Goal: Obtain resource: Download file/media

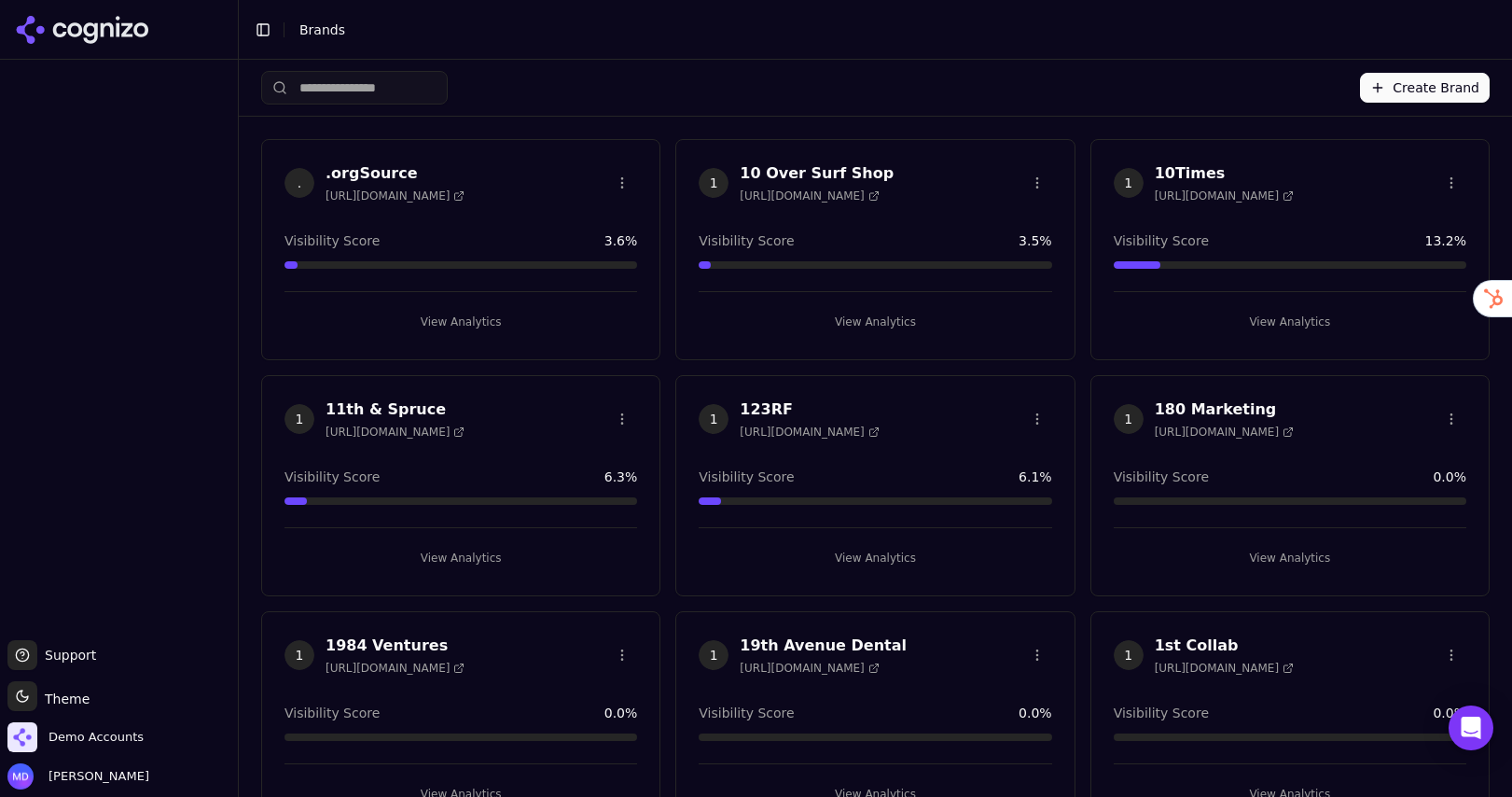
click at [425, 85] on input "search" at bounding box center [354, 87] width 187 height 34
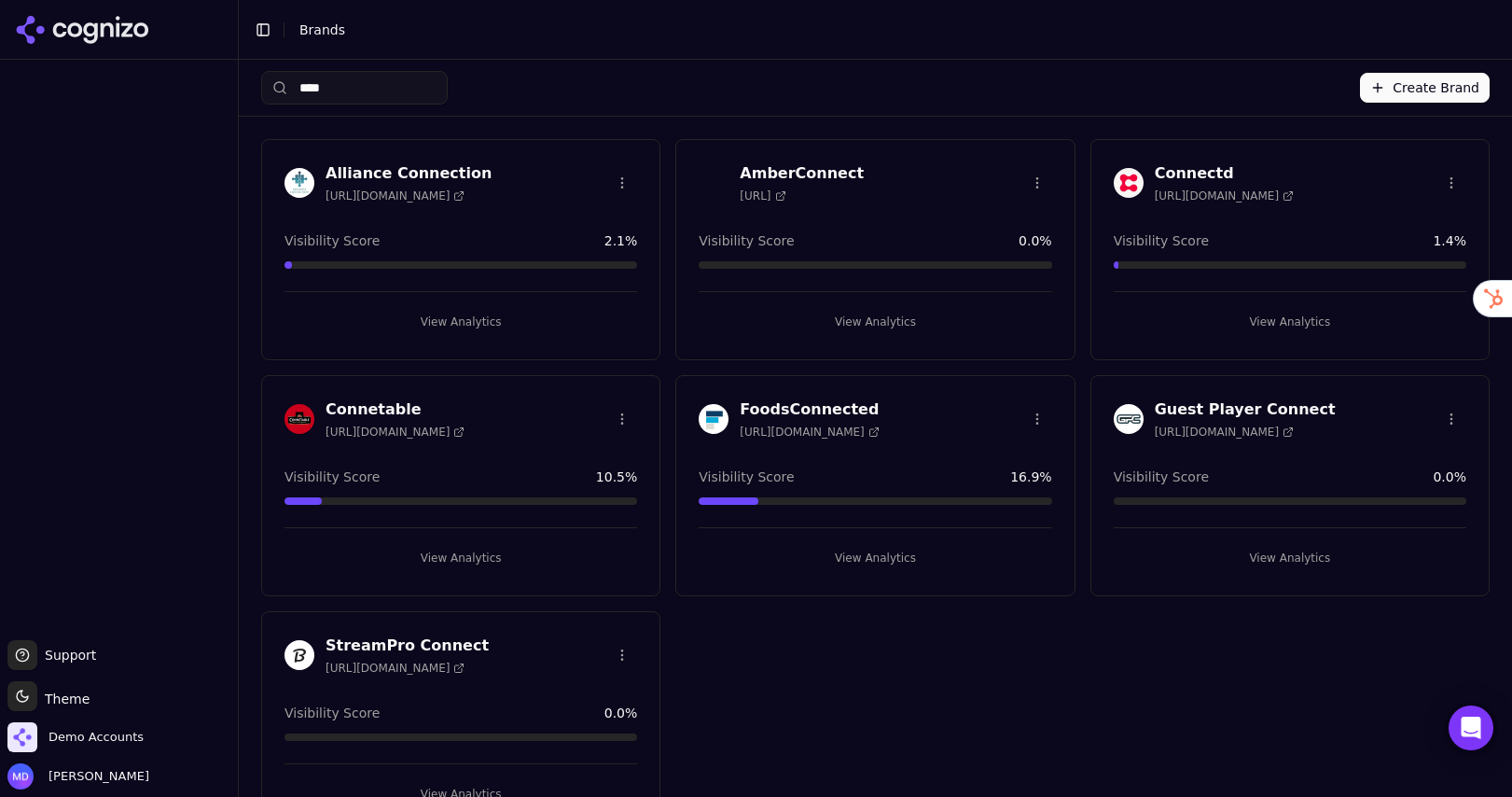
type input "****"
click at [438, 564] on button "View Analytics" at bounding box center [460, 558] width 352 height 30
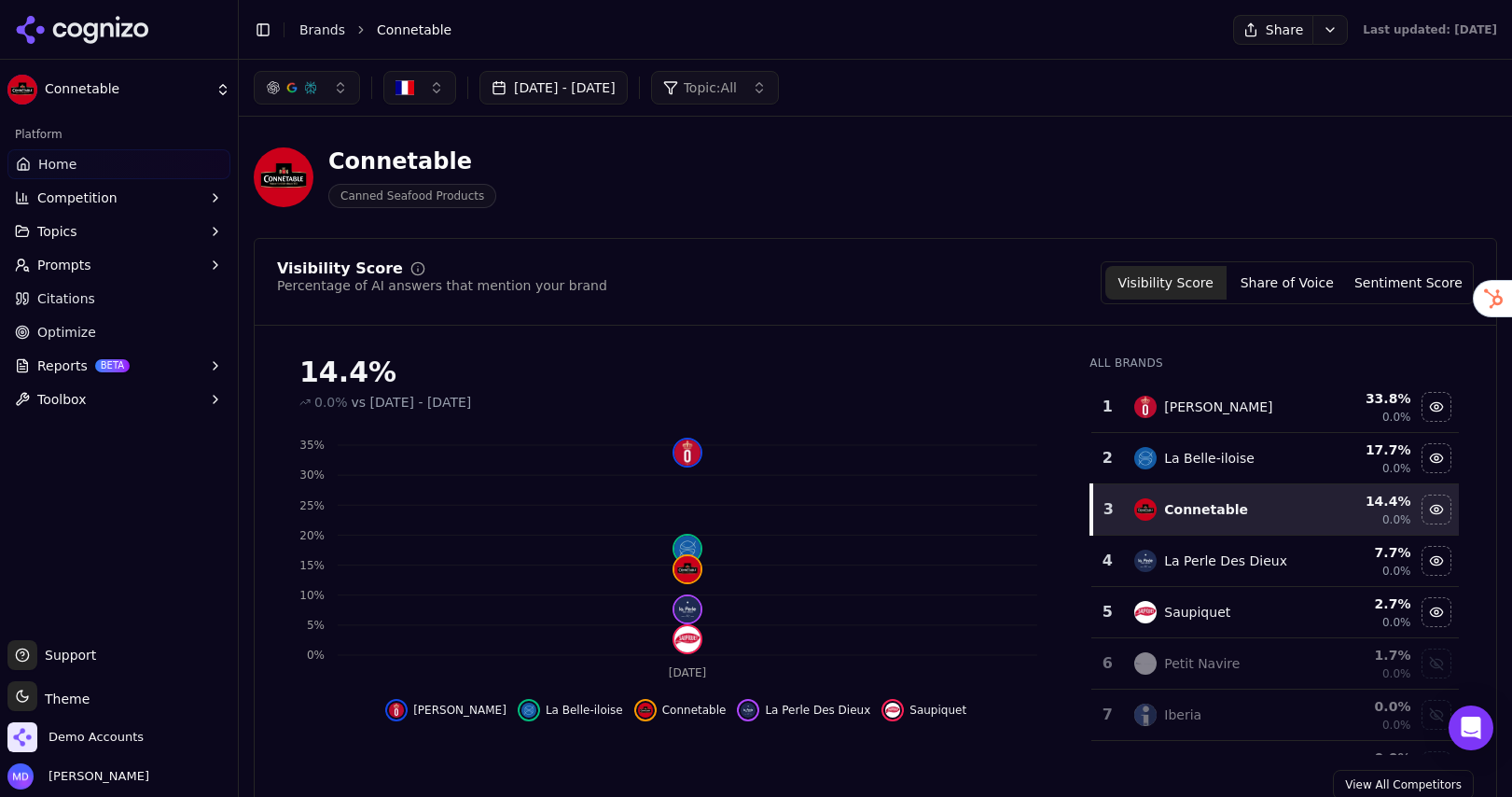
click at [78, 324] on span "Optimize" at bounding box center [66, 332] width 59 height 19
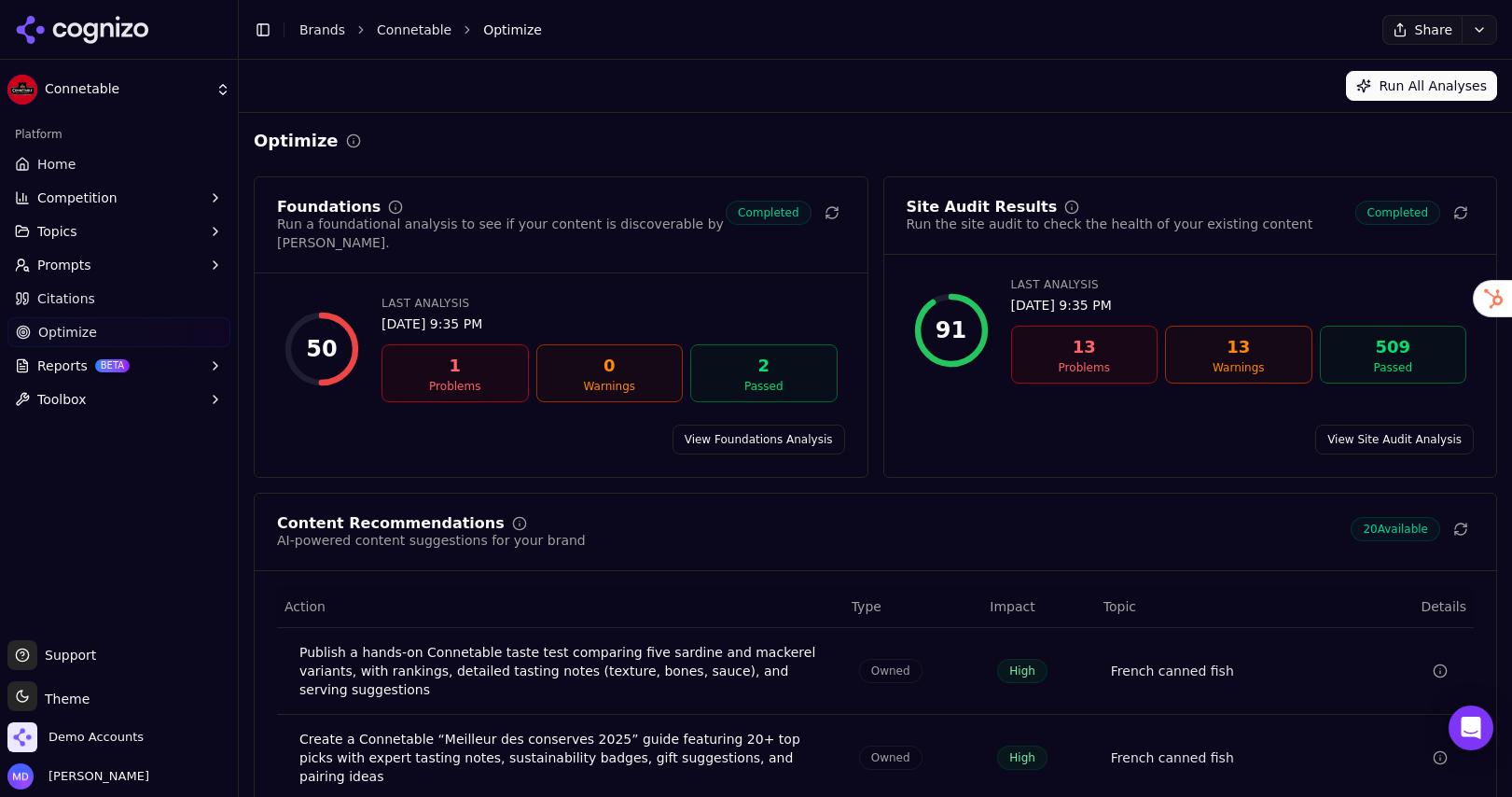
click at [74, 268] on span "Prompts" at bounding box center [64, 265] width 55 height 19
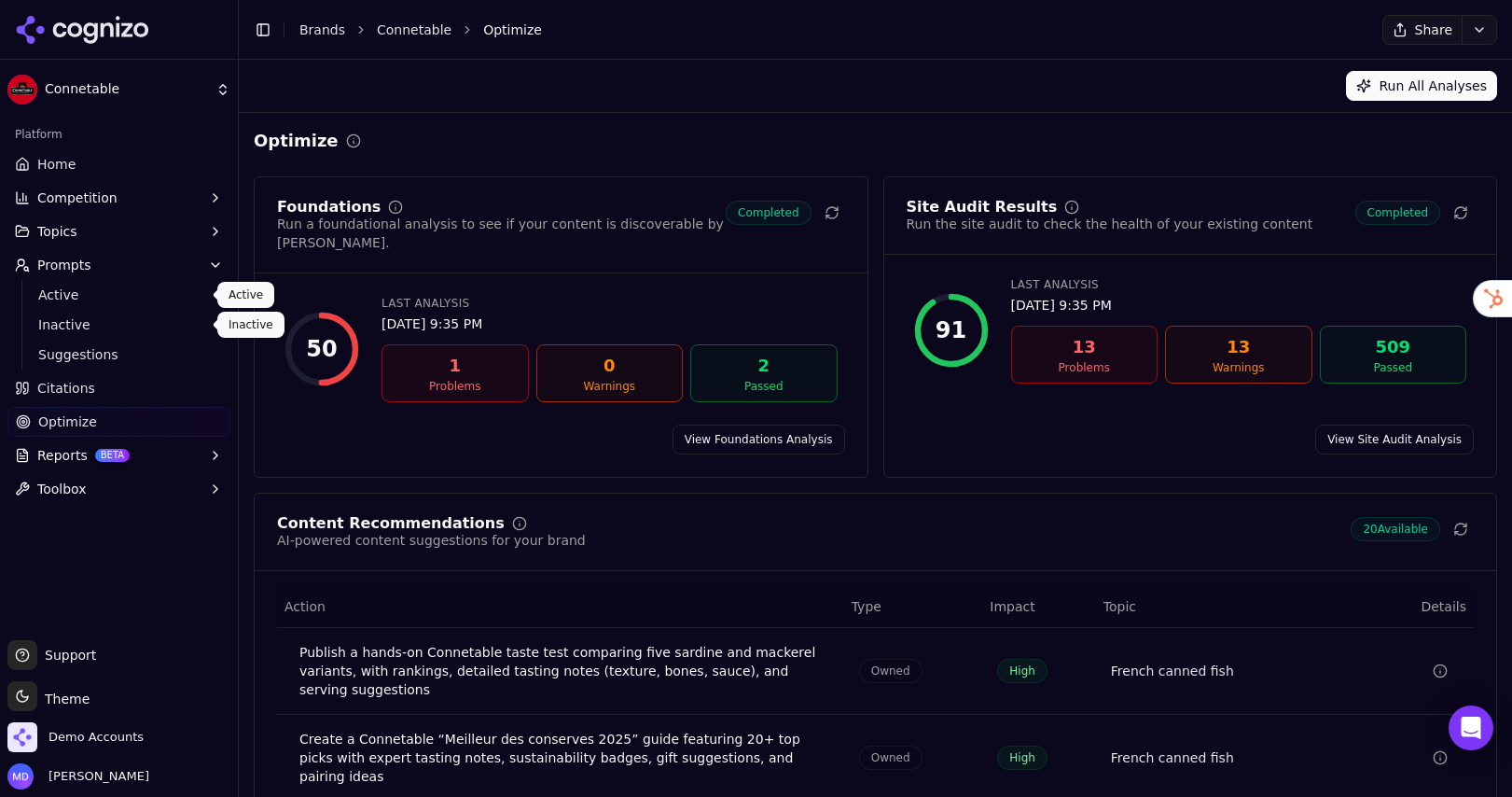
click at [76, 305] on link "Active" at bounding box center [119, 295] width 178 height 26
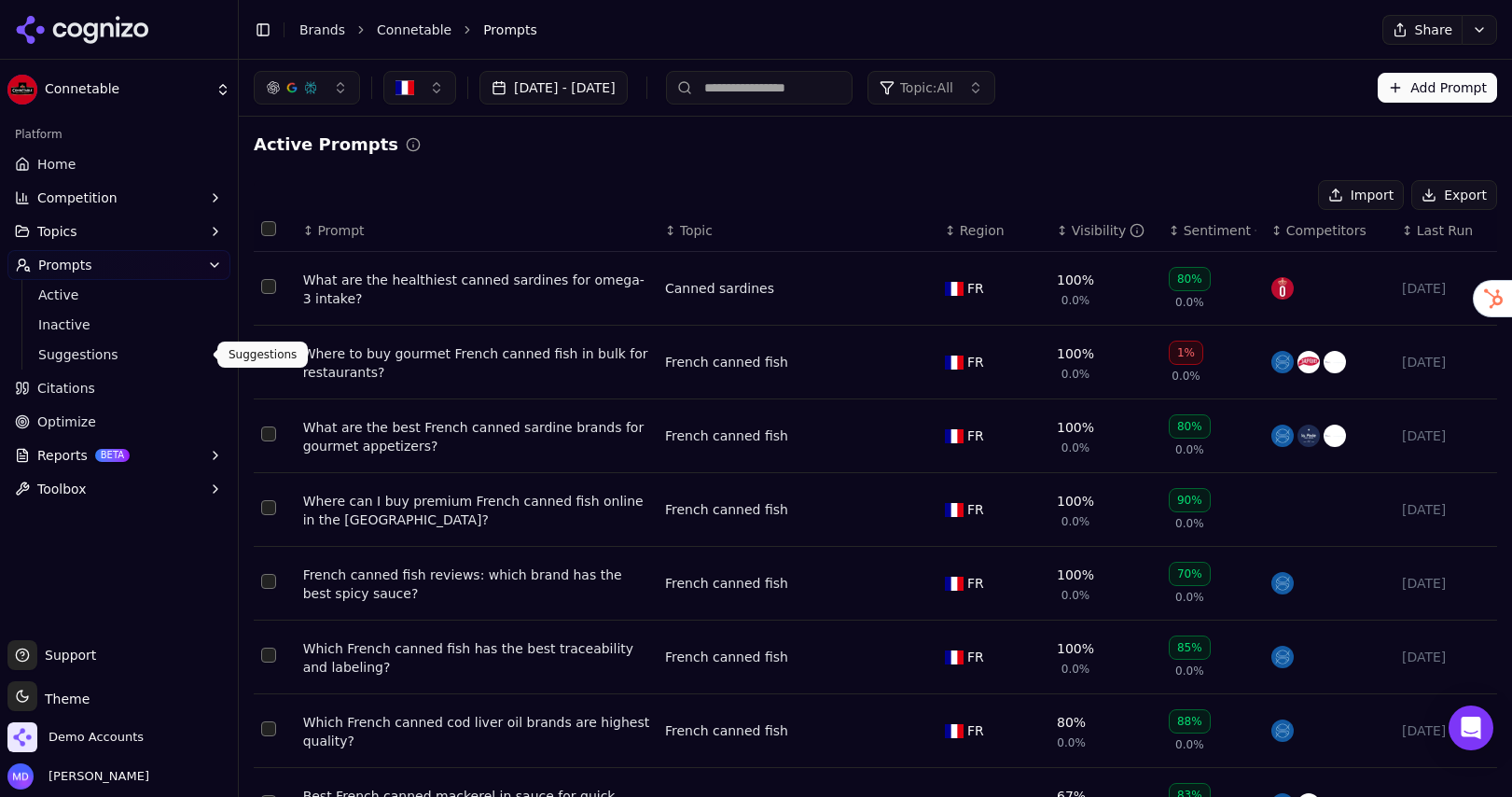
click at [54, 435] on link "Optimize" at bounding box center [119, 422] width 223 height 30
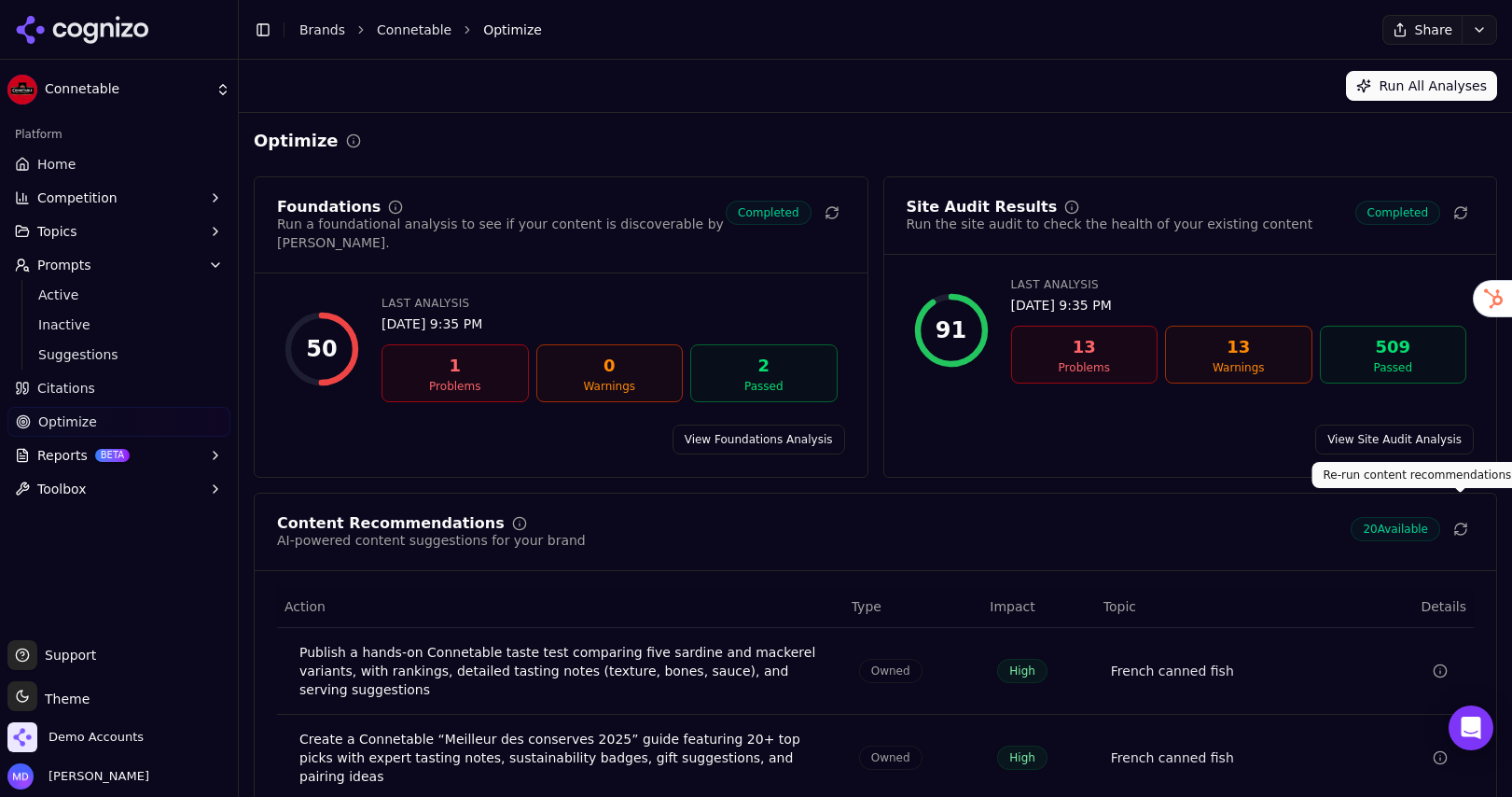
click at [1455, 522] on icon at bounding box center [1460, 529] width 15 height 15
click at [152, 158] on link "Home" at bounding box center [119, 164] width 223 height 30
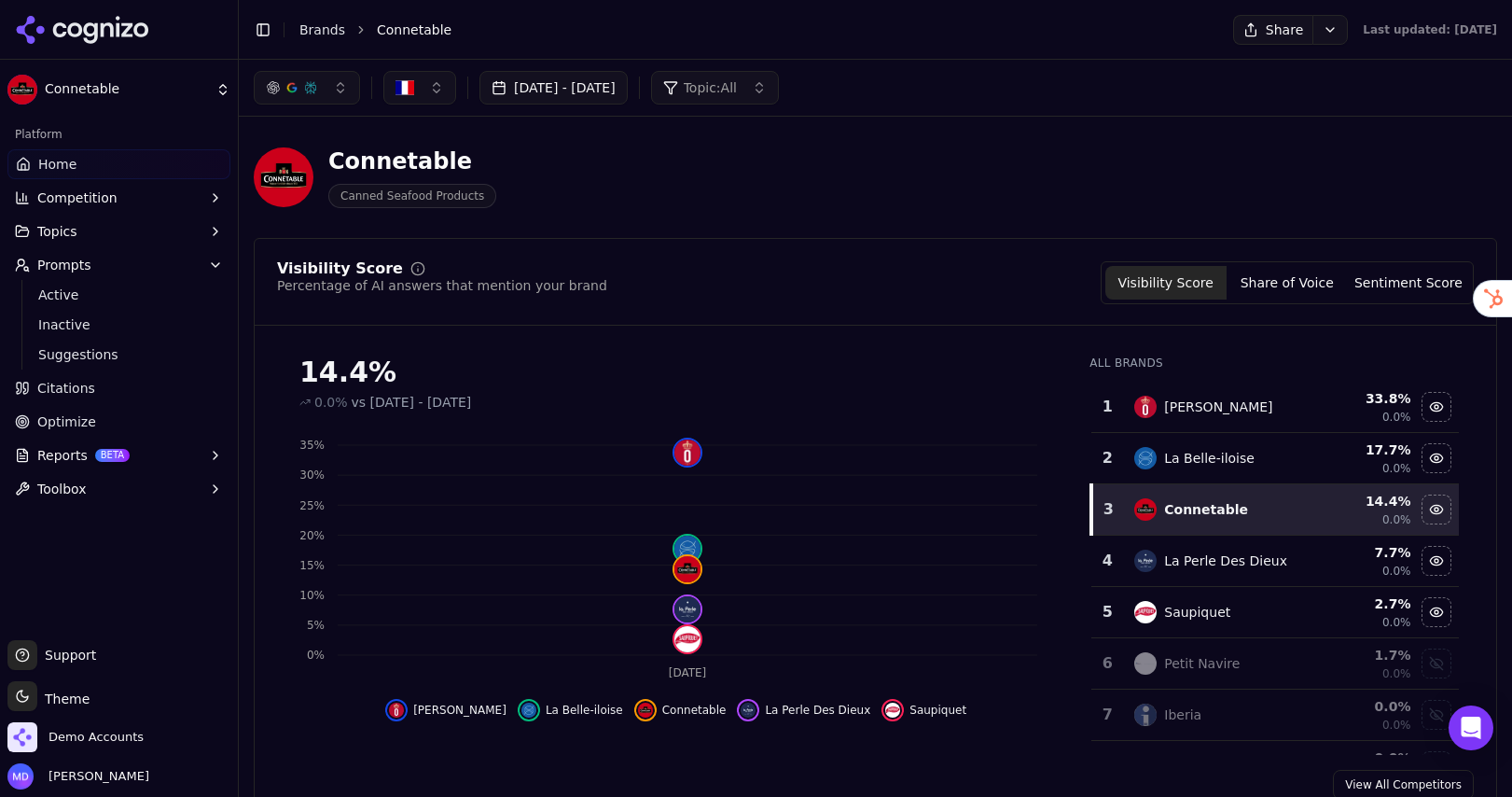
click at [416, 92] on button "button" at bounding box center [419, 87] width 72 height 34
click at [109, 428] on link "Optimize" at bounding box center [119, 422] width 223 height 30
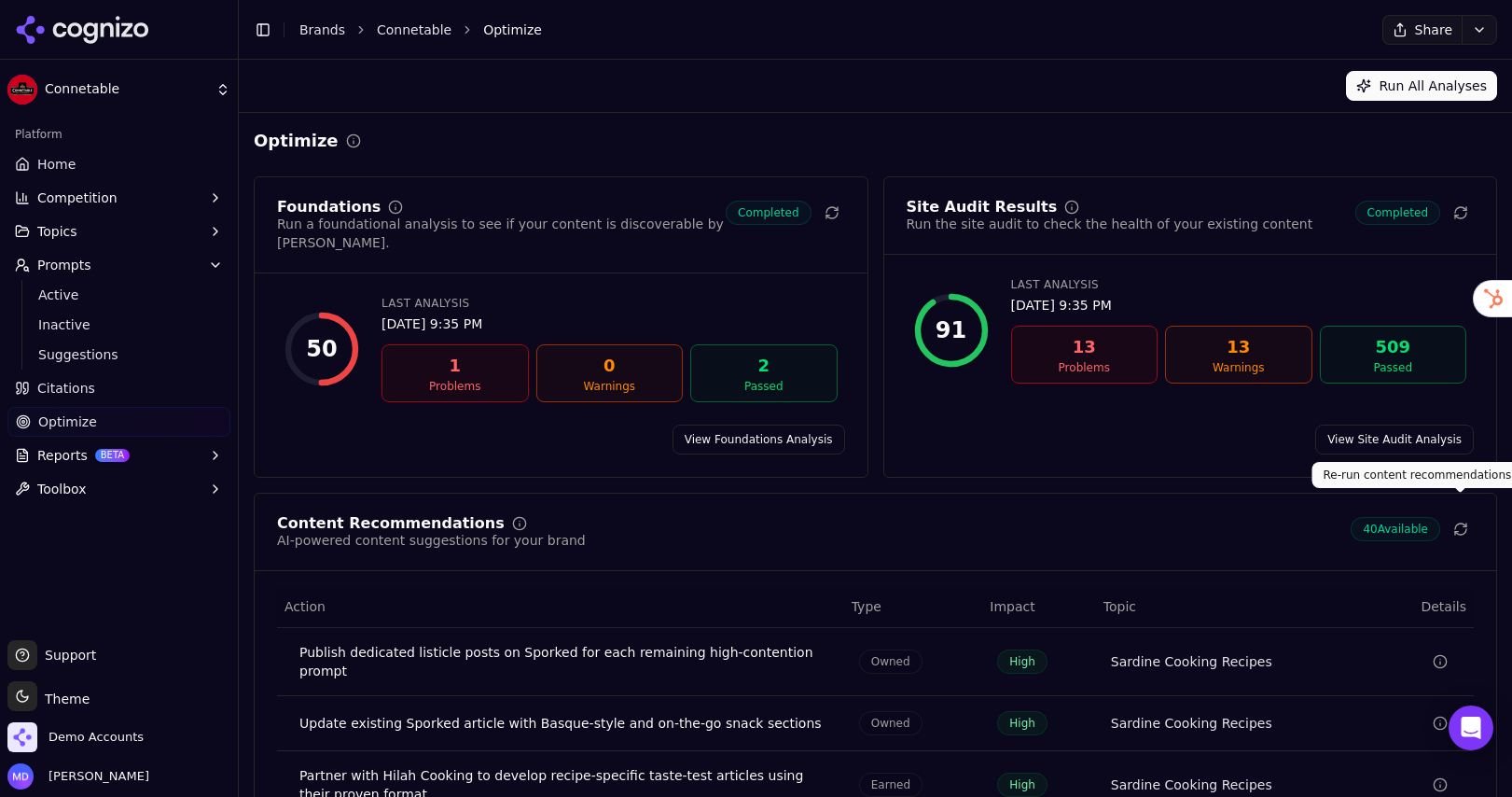
click at [1457, 522] on icon at bounding box center [1460, 529] width 15 height 15
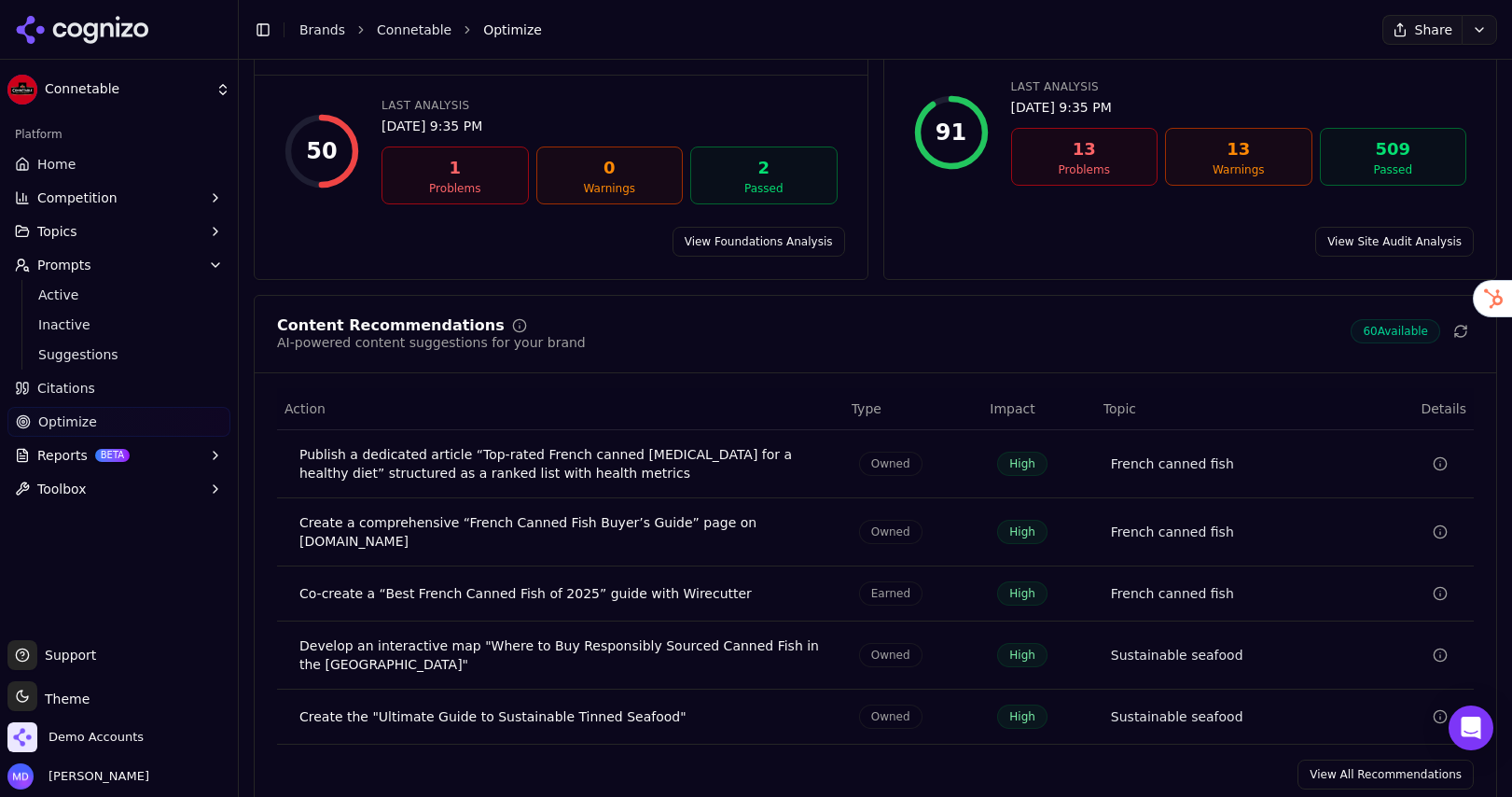
click at [66, 162] on span "Home" at bounding box center [57, 164] width 39 height 19
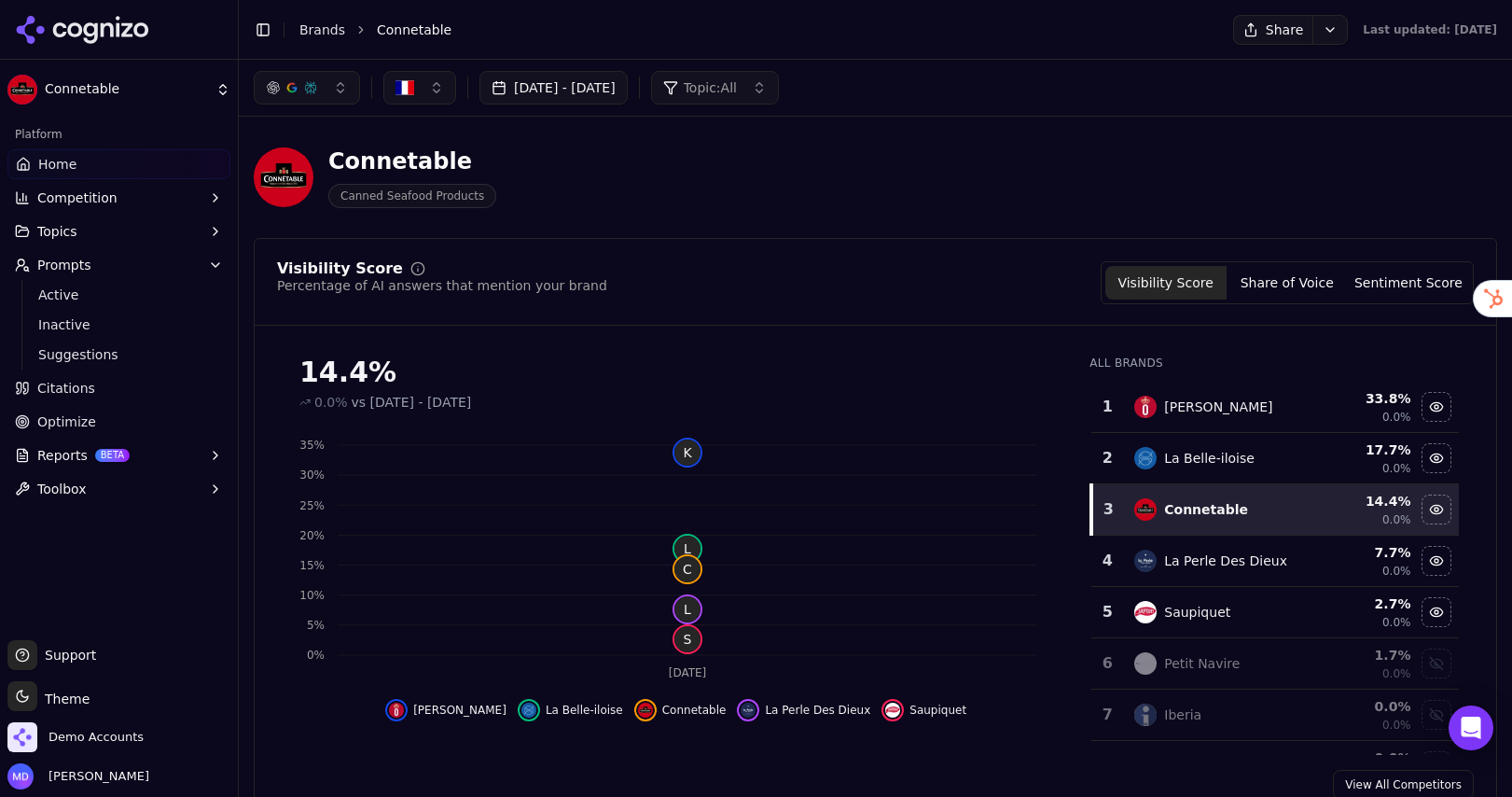
click at [93, 416] on link "Optimize" at bounding box center [119, 422] width 223 height 30
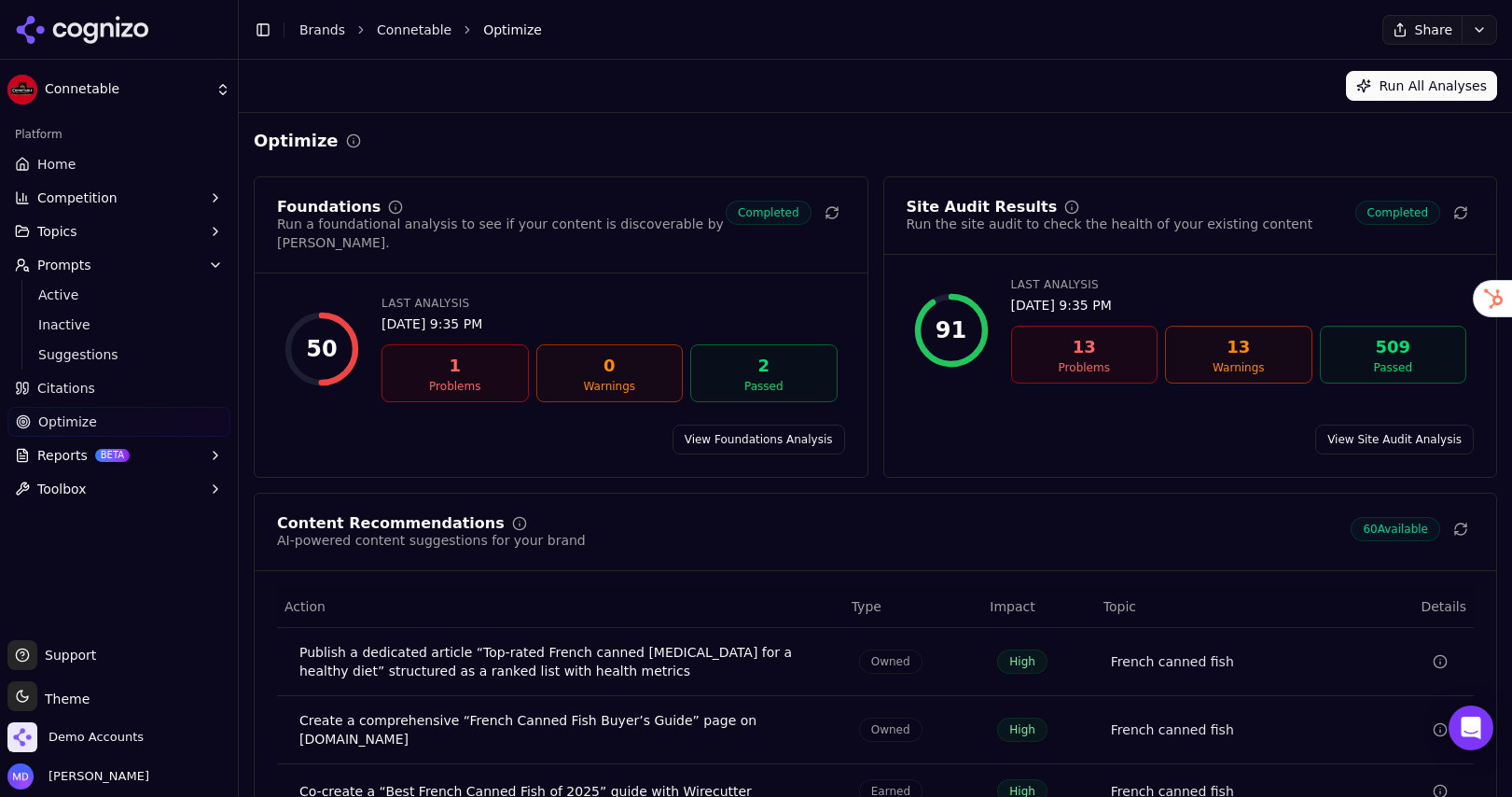
click at [77, 464] on span "Reports" at bounding box center [63, 455] width 51 height 19
click at [101, 482] on span "PDF" at bounding box center [120, 484] width 163 height 19
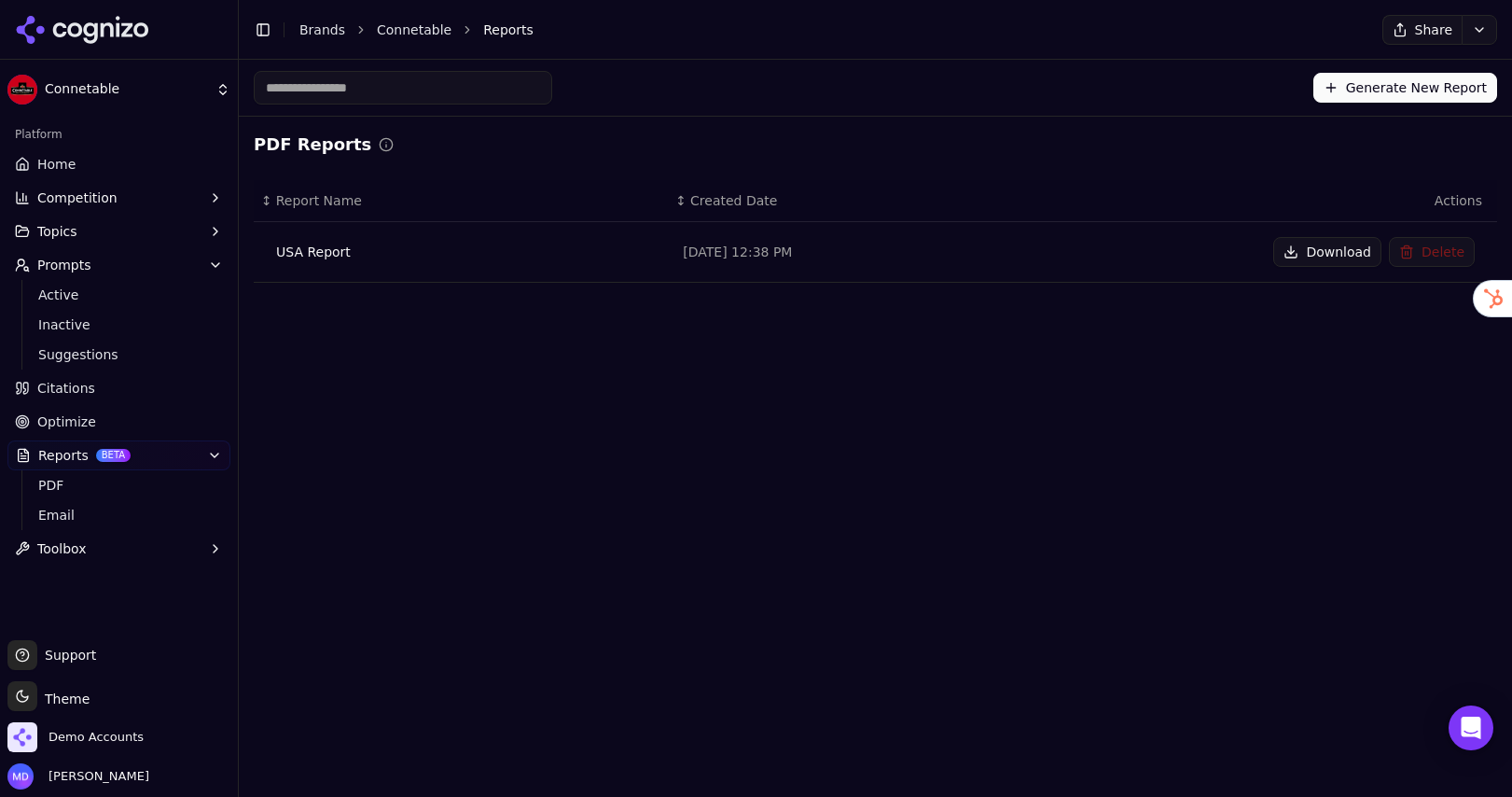
click at [1348, 89] on button "Generate New Report" at bounding box center [1405, 87] width 184 height 30
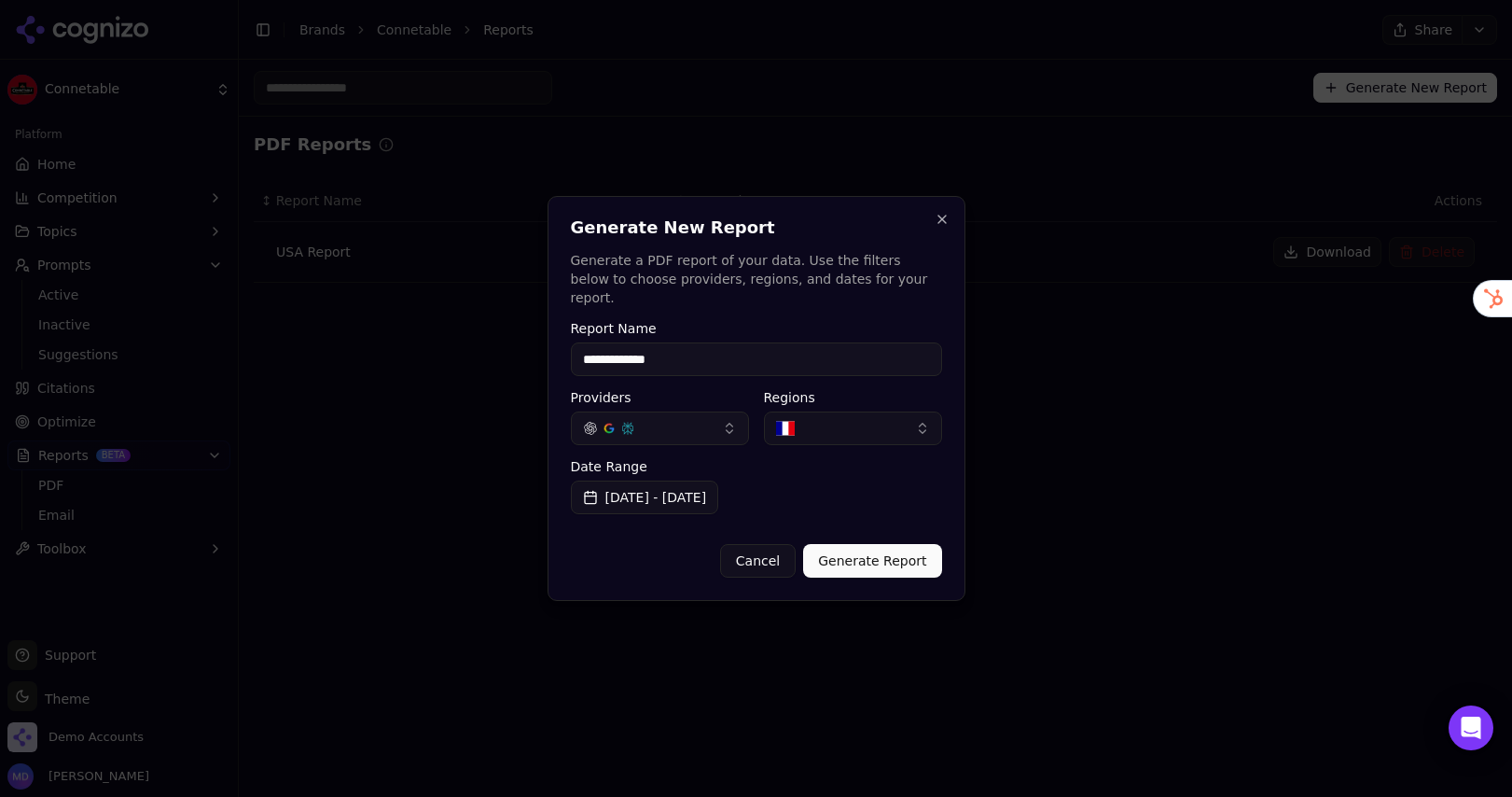
type input "**********"
click at [843, 567] on button "Generate Report" at bounding box center [871, 561] width 138 height 34
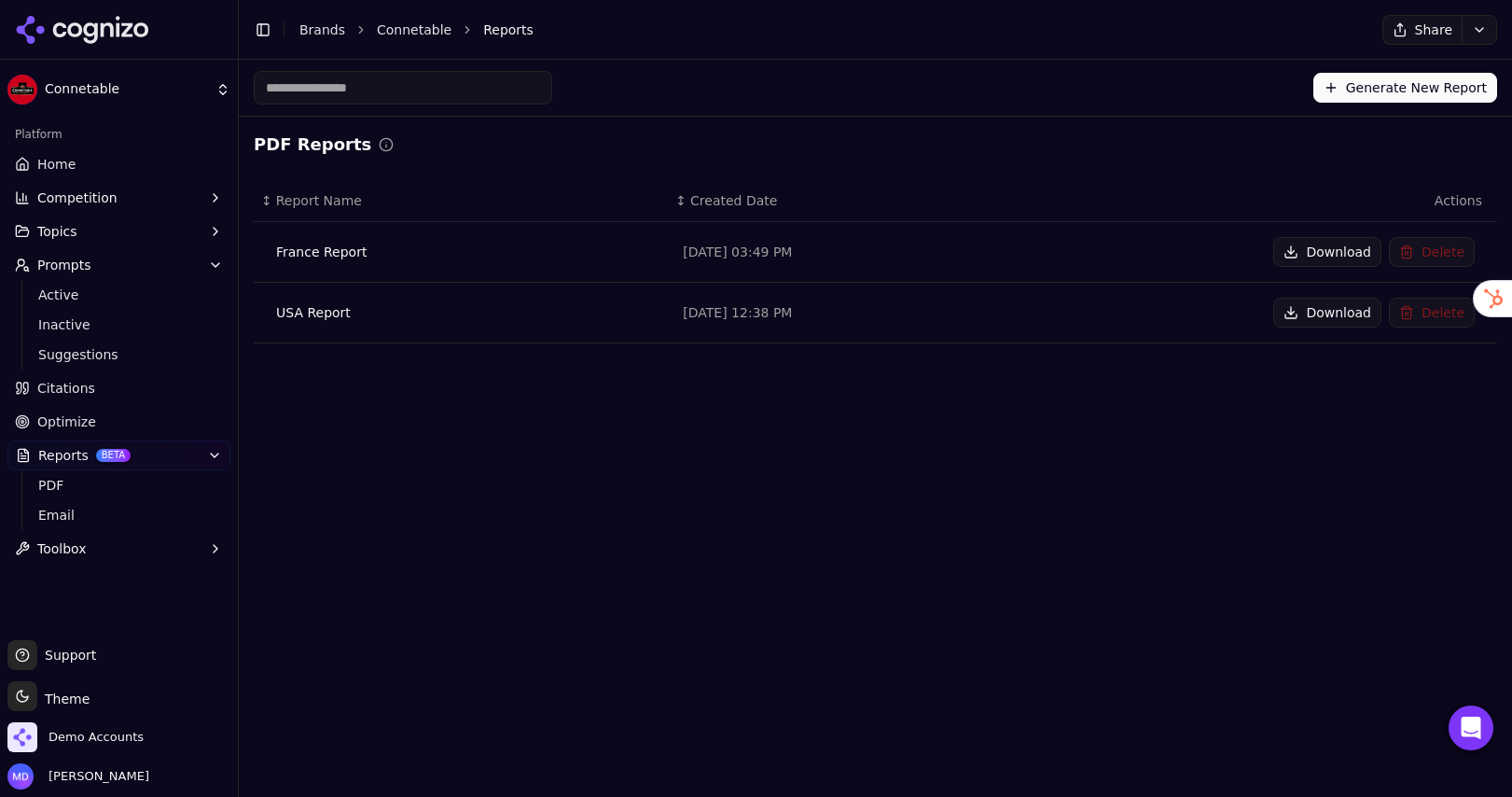
click at [1350, 260] on button "Download" at bounding box center [1326, 252] width 108 height 30
click at [96, 391] on link "Citations" at bounding box center [119, 388] width 223 height 30
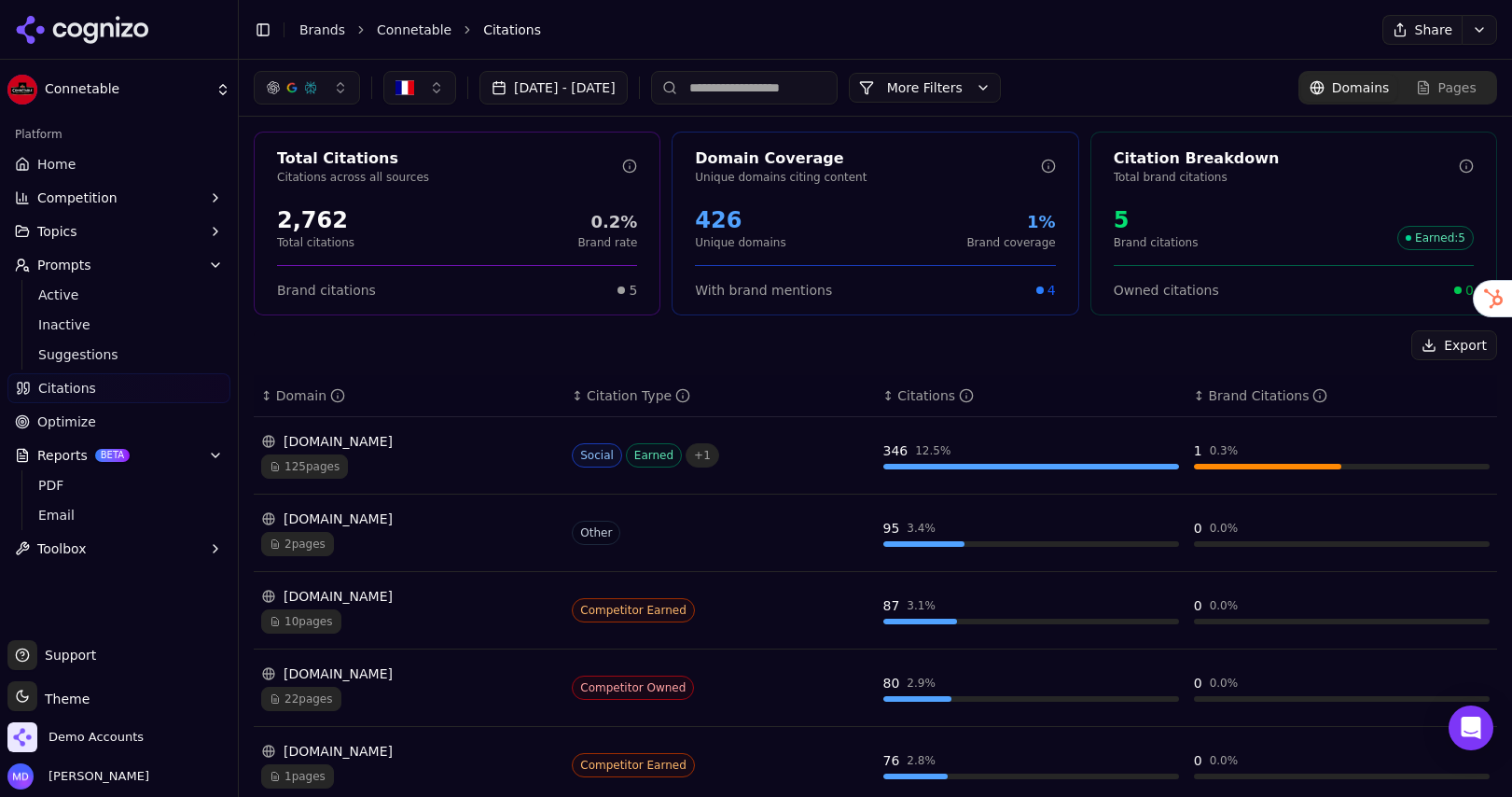
click at [1224, 398] on div "Brand Citations" at bounding box center [1267, 395] width 119 height 19
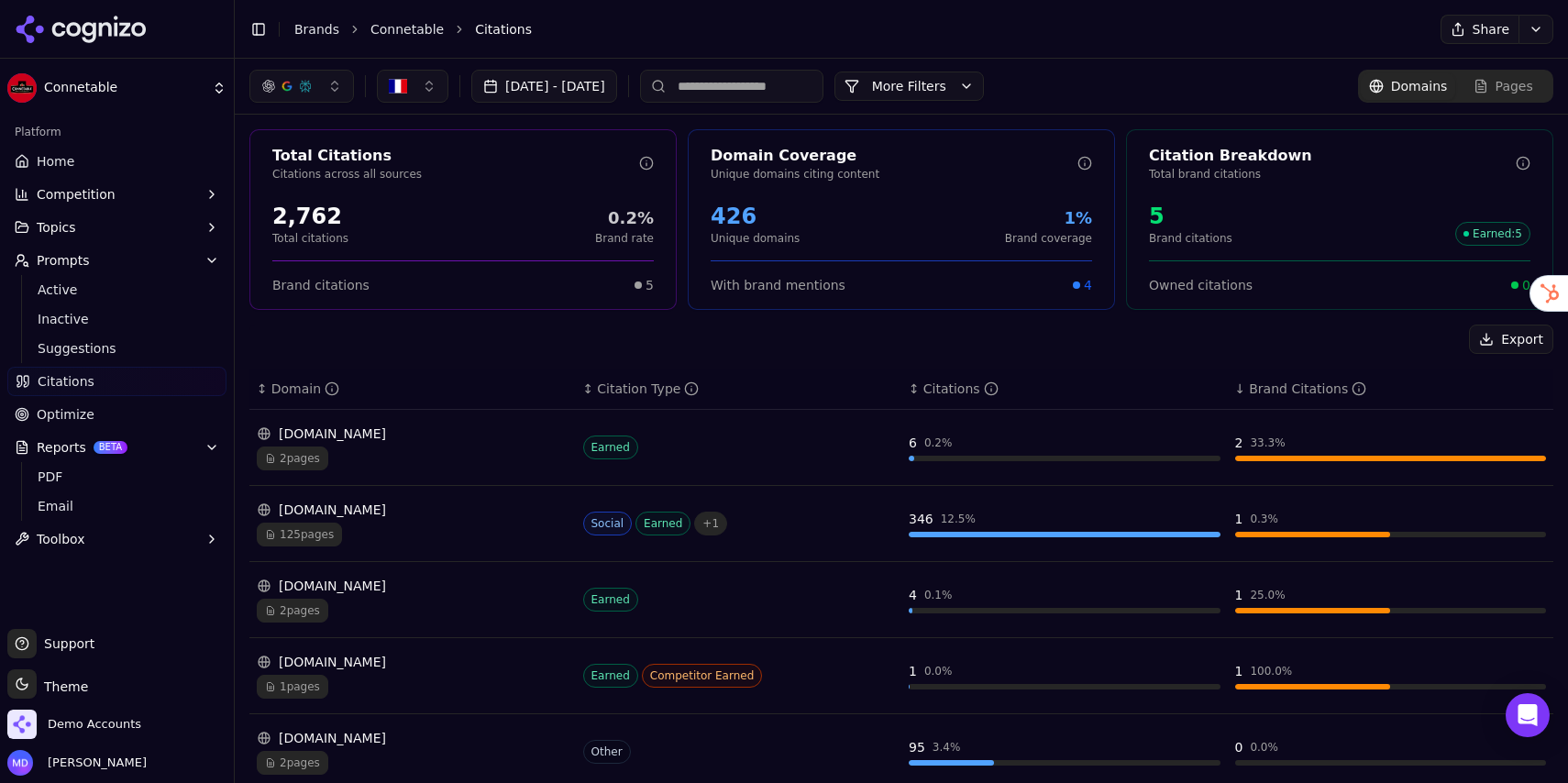
click at [306, 37] on li "Brands" at bounding box center [317, 29] width 45 height 19
click at [305, 35] on link "Brands" at bounding box center [317, 29] width 45 height 15
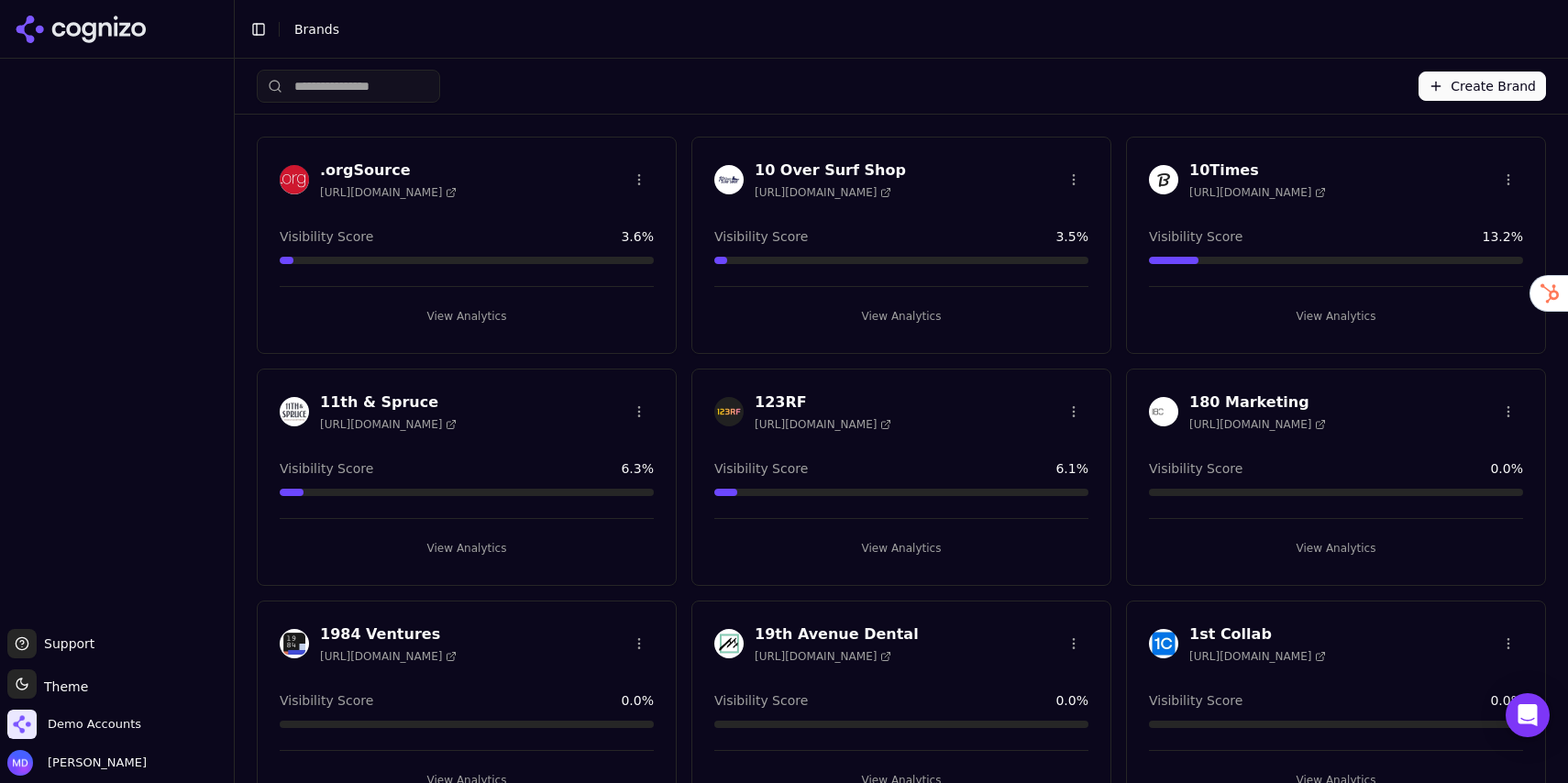
click at [344, 75] on input "search" at bounding box center [348, 86] width 183 height 33
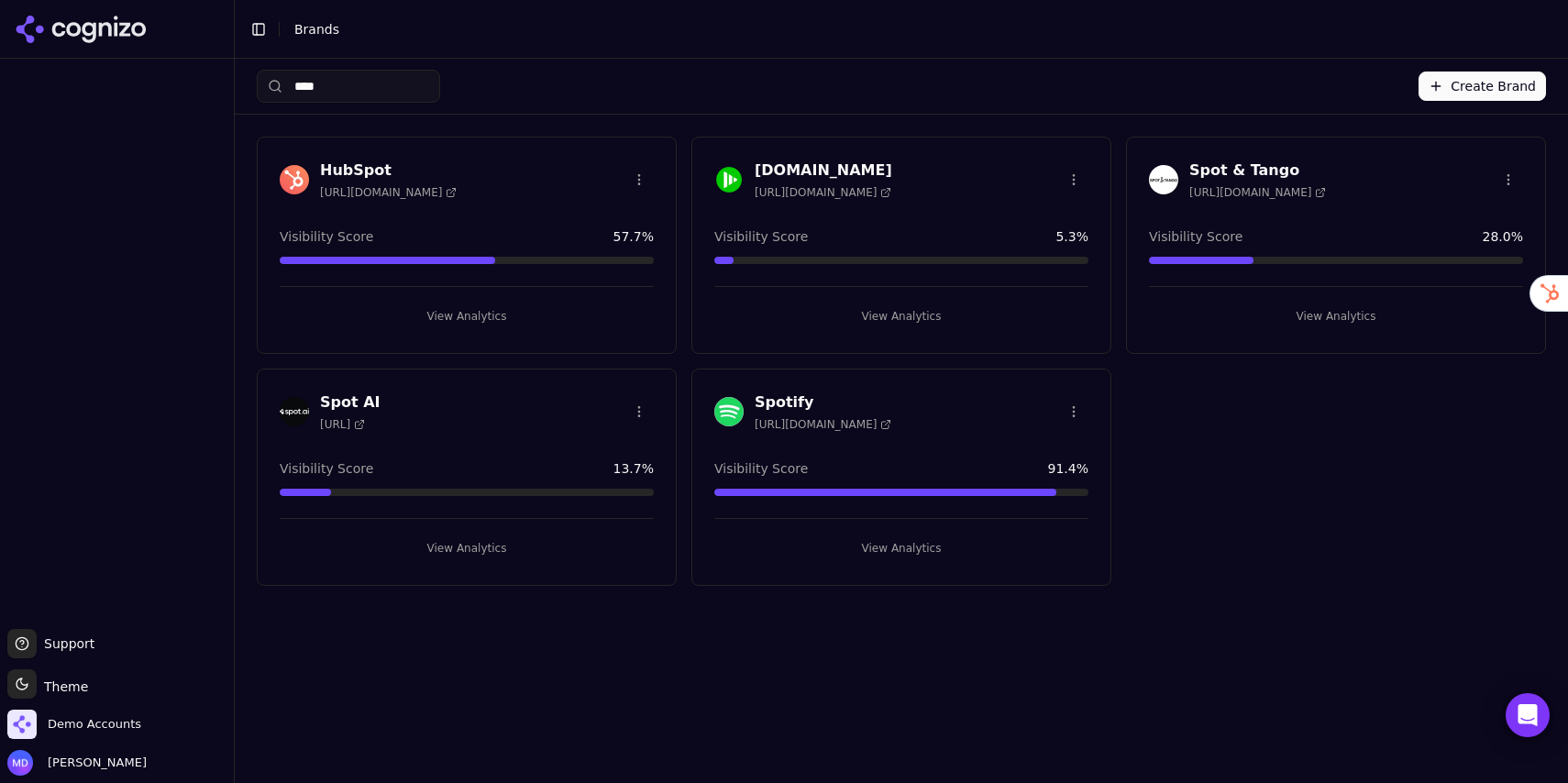
type input "****"
click at [1333, 327] on button "View Analytics" at bounding box center [1336, 316] width 374 height 29
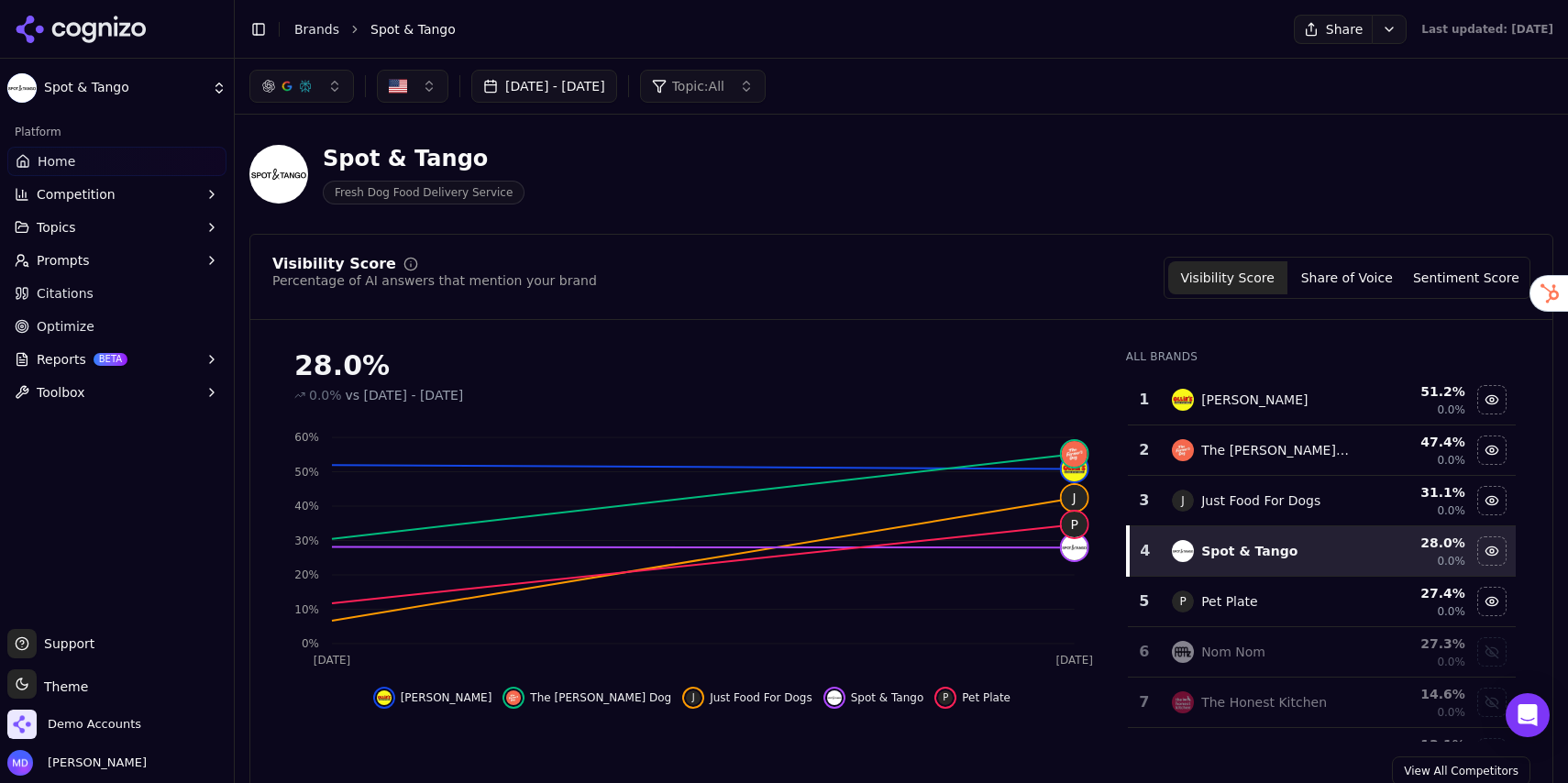
click at [69, 357] on span "Reports" at bounding box center [61, 359] width 50 height 19
click at [128, 392] on span "PDF" at bounding box center [118, 388] width 160 height 19
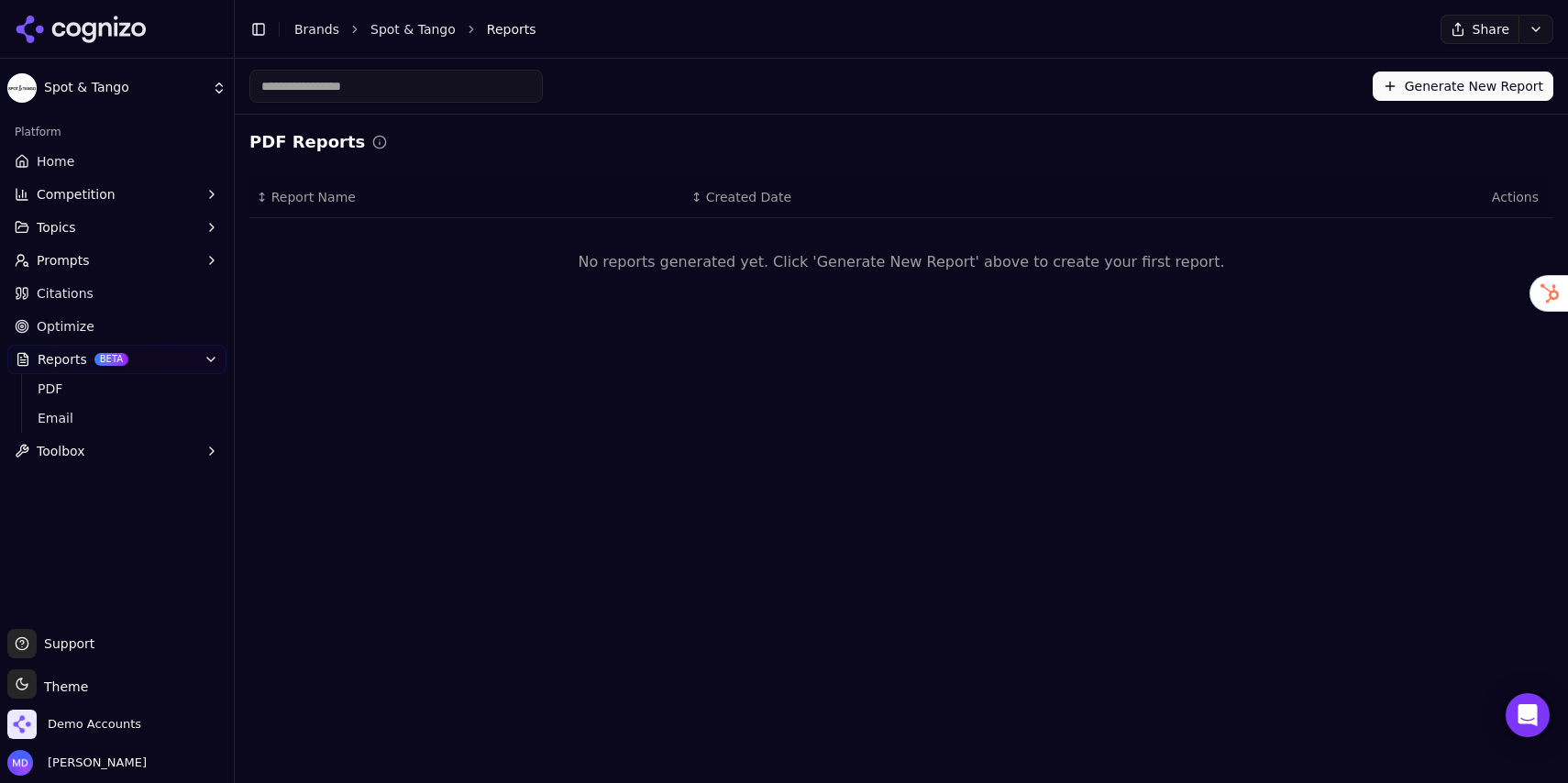
click at [1450, 86] on button "Generate New Report" at bounding box center [1462, 86] width 180 height 29
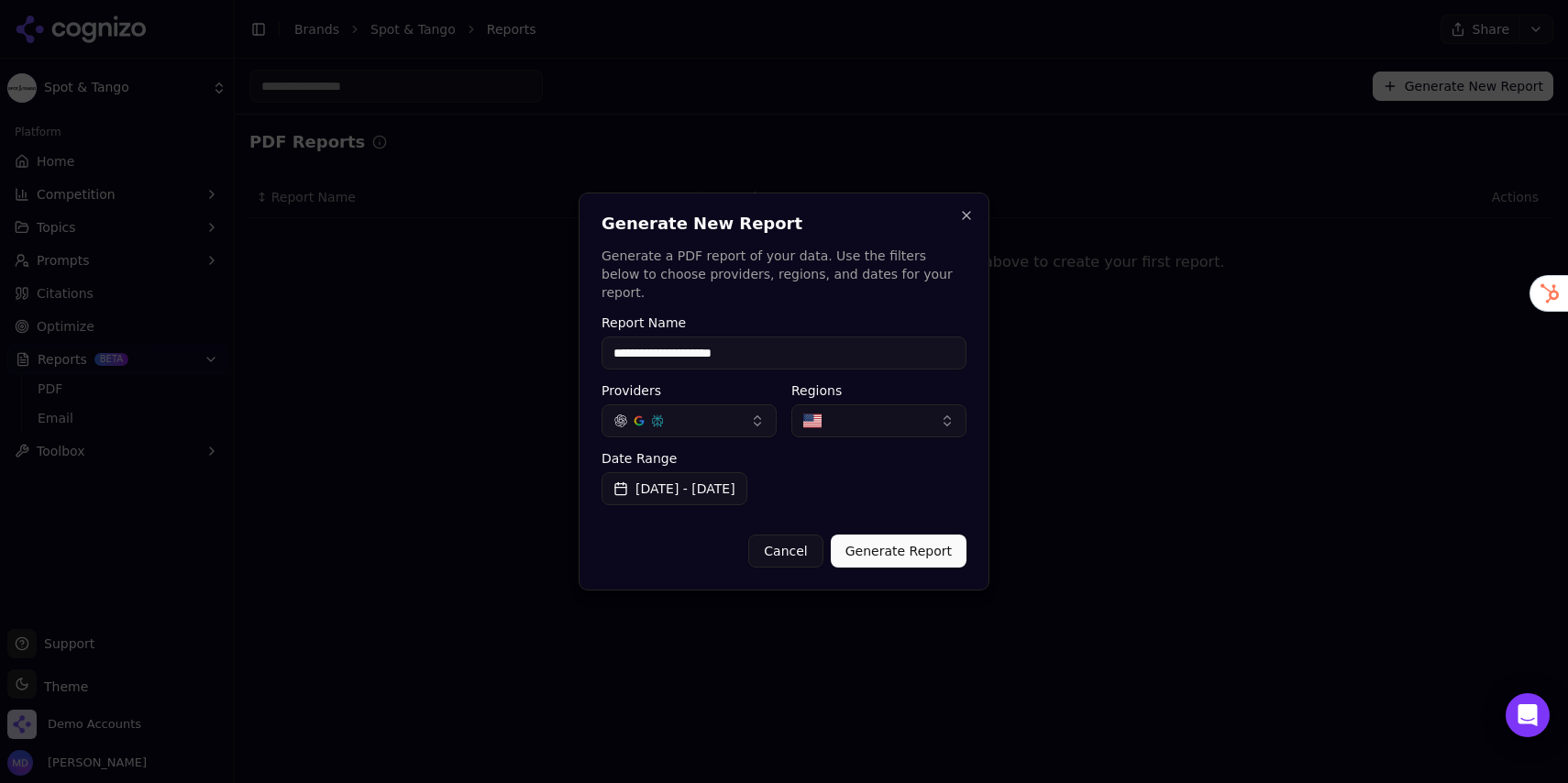
type input "**********"
click at [894, 520] on div "Cancel Generate Report" at bounding box center [784, 543] width 365 height 48
click at [894, 534] on button "Generate Report" at bounding box center [898, 551] width 136 height 33
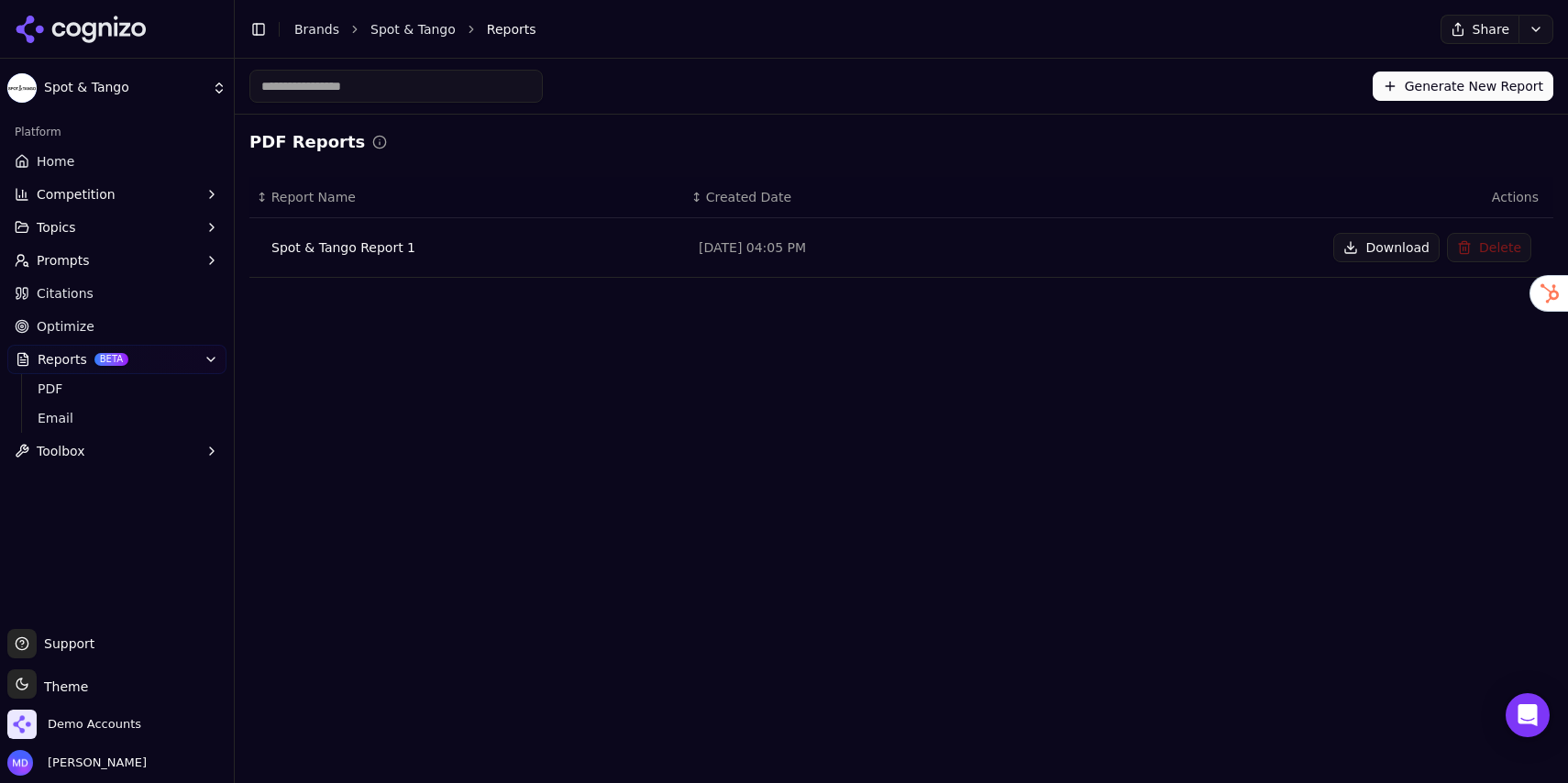
click at [1368, 251] on button "Download" at bounding box center [1386, 248] width 106 height 29
